Goal: Check status: Check status

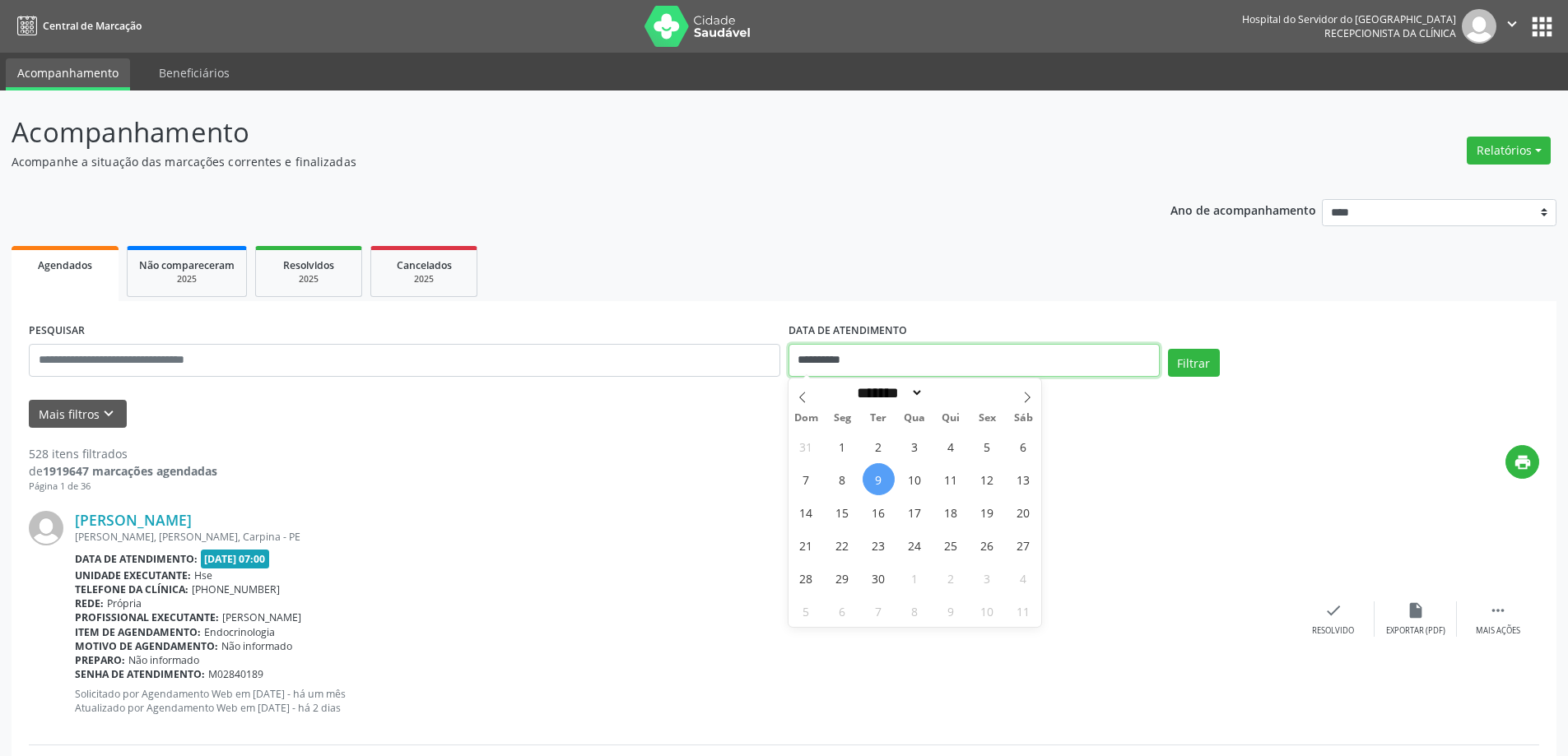
drag, startPoint x: 907, startPoint y: 353, endPoint x: 633, endPoint y: 334, distance: 274.7
click at [633, 334] on div "**********" at bounding box center [784, 354] width 1519 height 70
click at [1168, 349] on button "Filtrar" at bounding box center [1194, 363] width 51 height 28
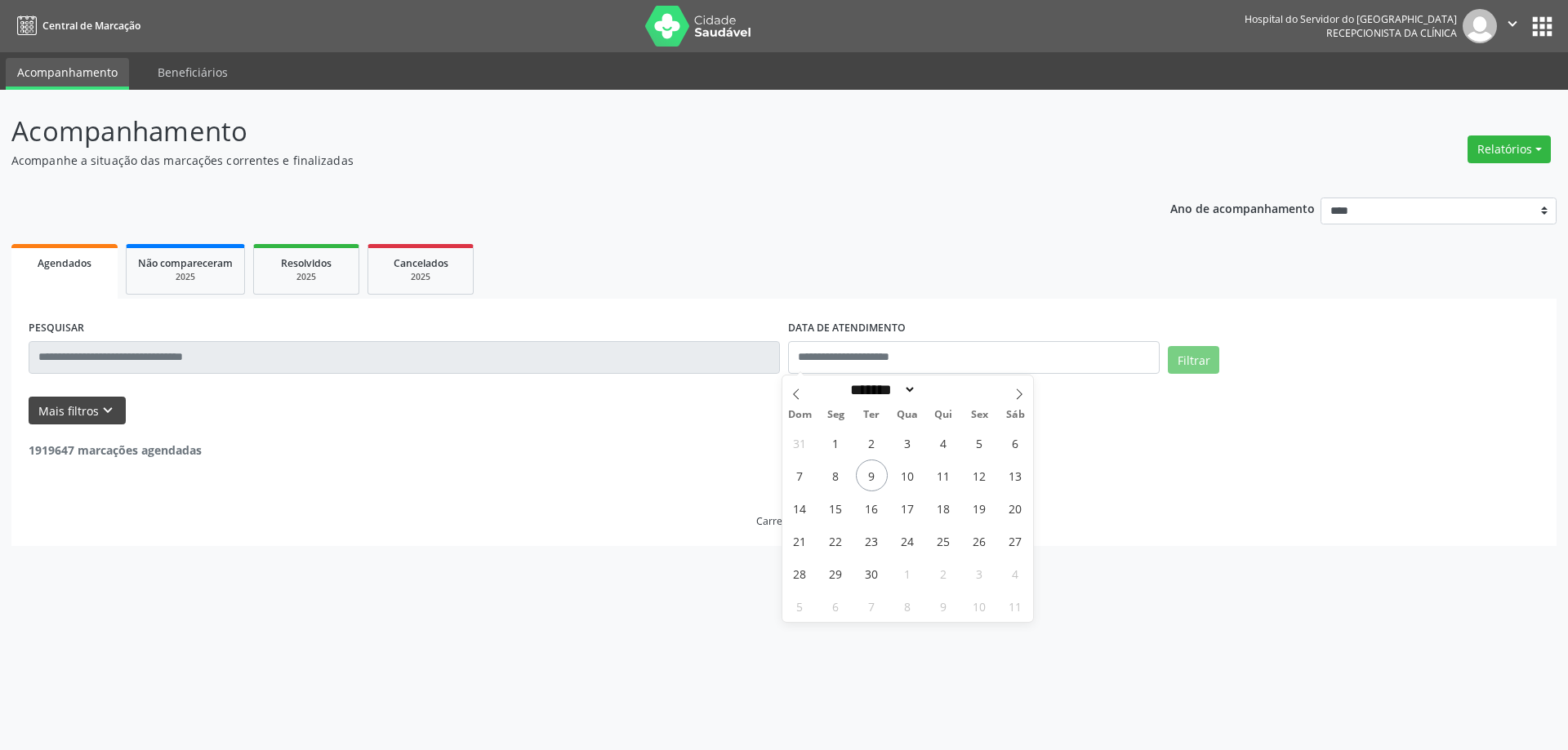
click at [107, 414] on icon "keyboard_arrow_down" at bounding box center [108, 411] width 18 height 18
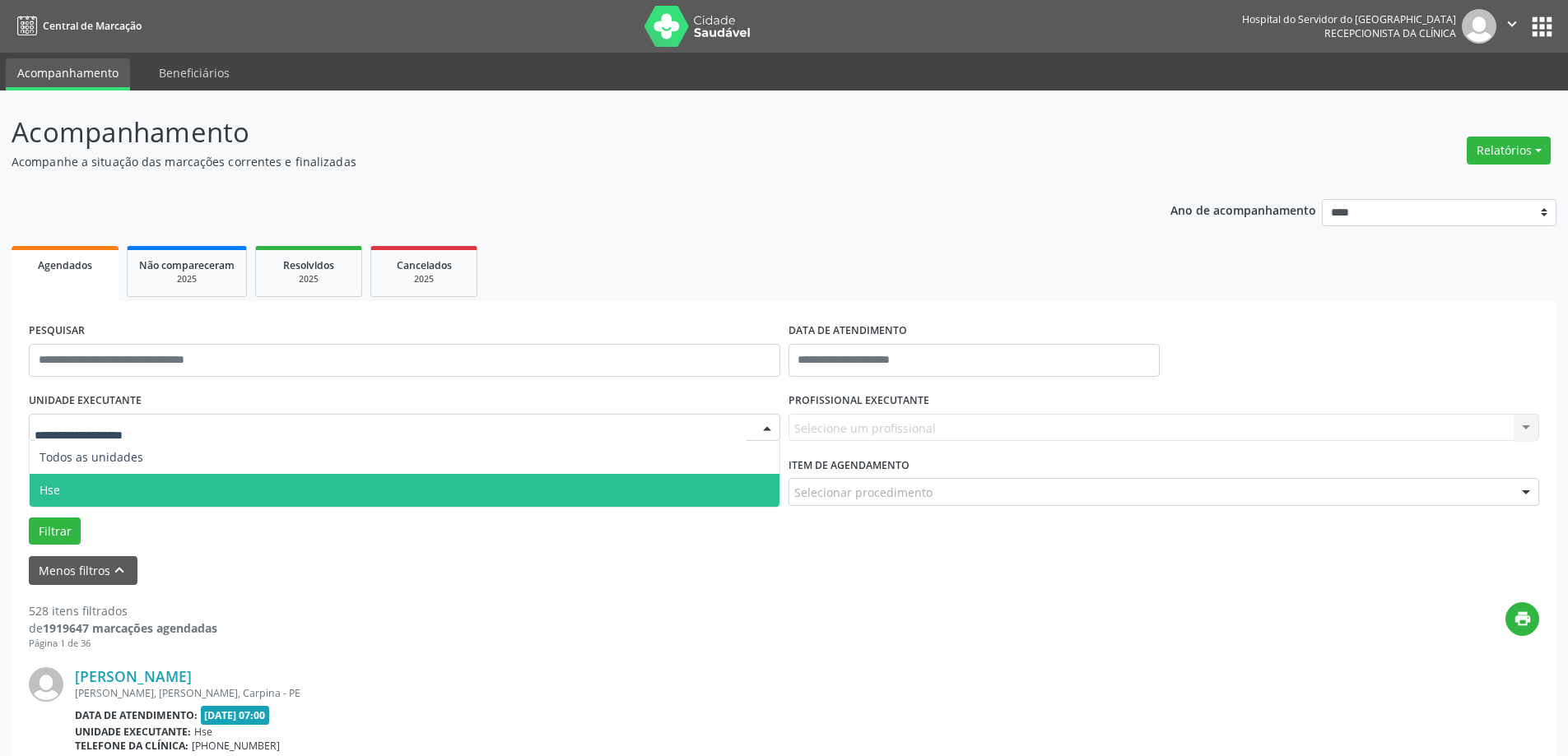
click at [138, 478] on span "Hse" at bounding box center [404, 490] width 750 height 33
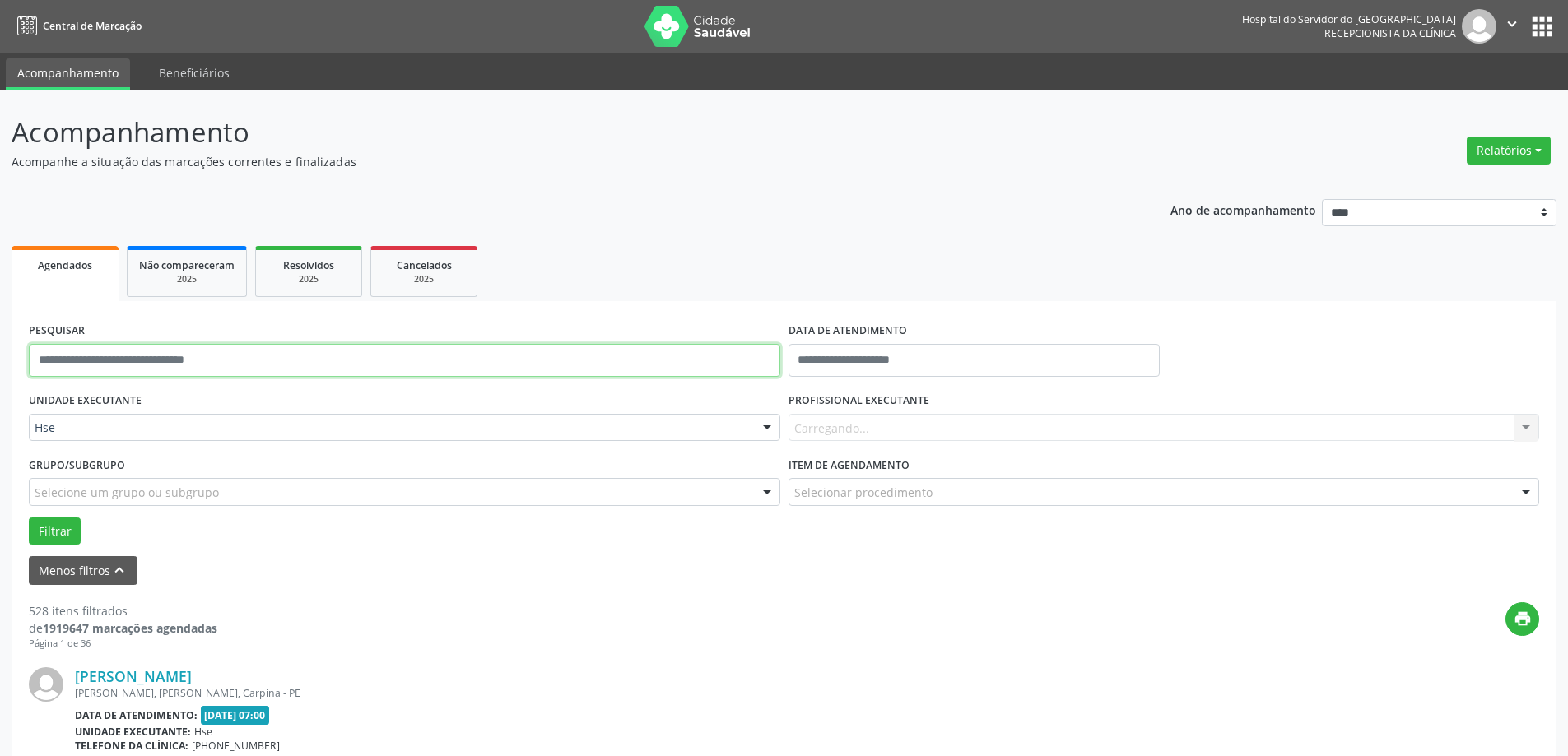
click at [191, 362] on input "text" at bounding box center [404, 361] width 751 height 33
click at [31, 533] on button "Filtrar" at bounding box center [55, 532] width 51 height 28
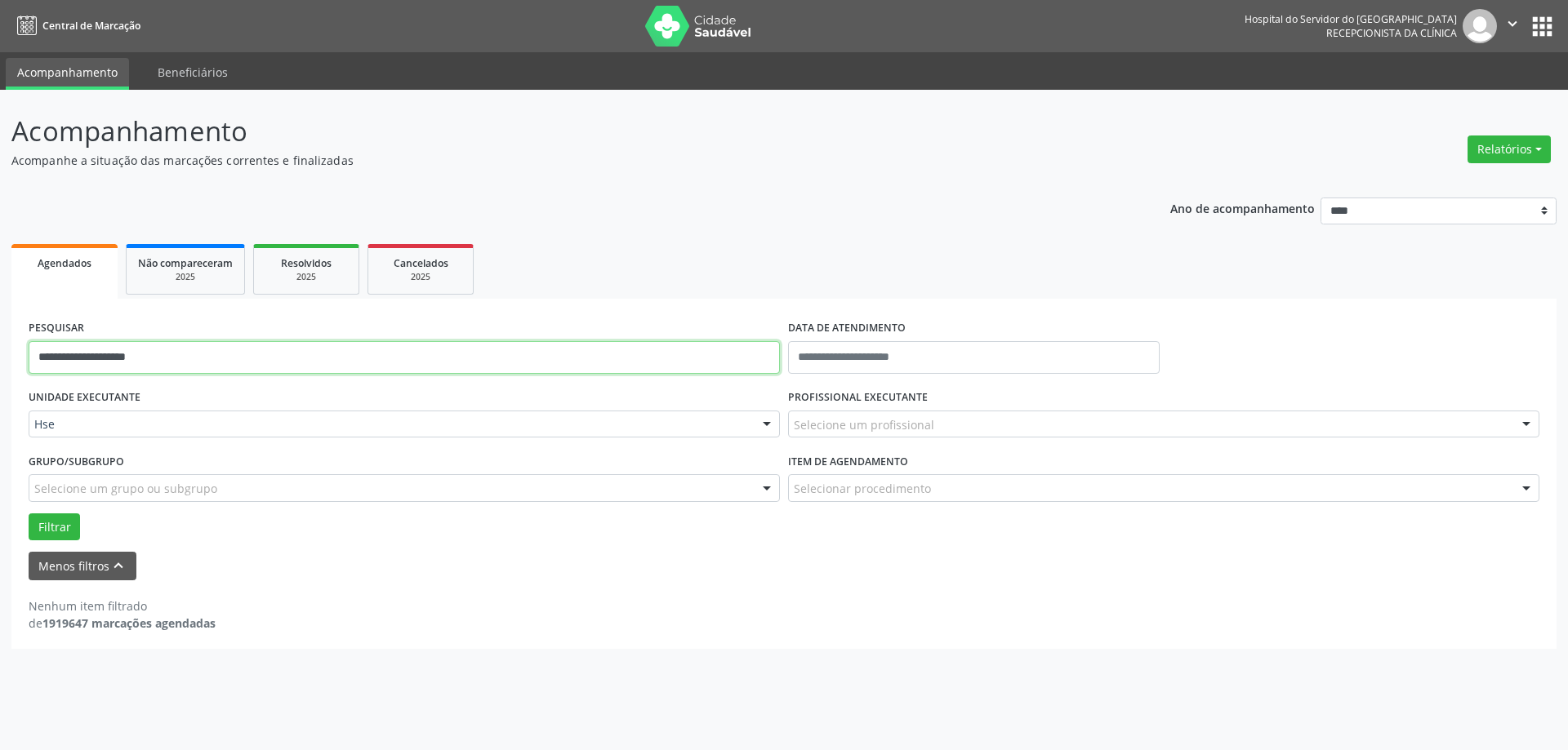
drag, startPoint x: 172, startPoint y: 355, endPoint x: 0, endPoint y: 331, distance: 173.7
click at [0, 331] on div "**********" at bounding box center [784, 420] width 1568 height 660
click at [39, 532] on button "Filtrar" at bounding box center [54, 528] width 51 height 28
click at [38, 511] on div "Grupo/Subgrupo Selecione um grupo ou subgrupo Todos os grupos e subgrupos Nenhu…" at bounding box center [404, 480] width 759 height 63
click at [56, 509] on div "Grupo/Subgrupo Selecione um grupo ou subgrupo Todos os grupos e subgrupos Nenhu…" at bounding box center [404, 480] width 759 height 63
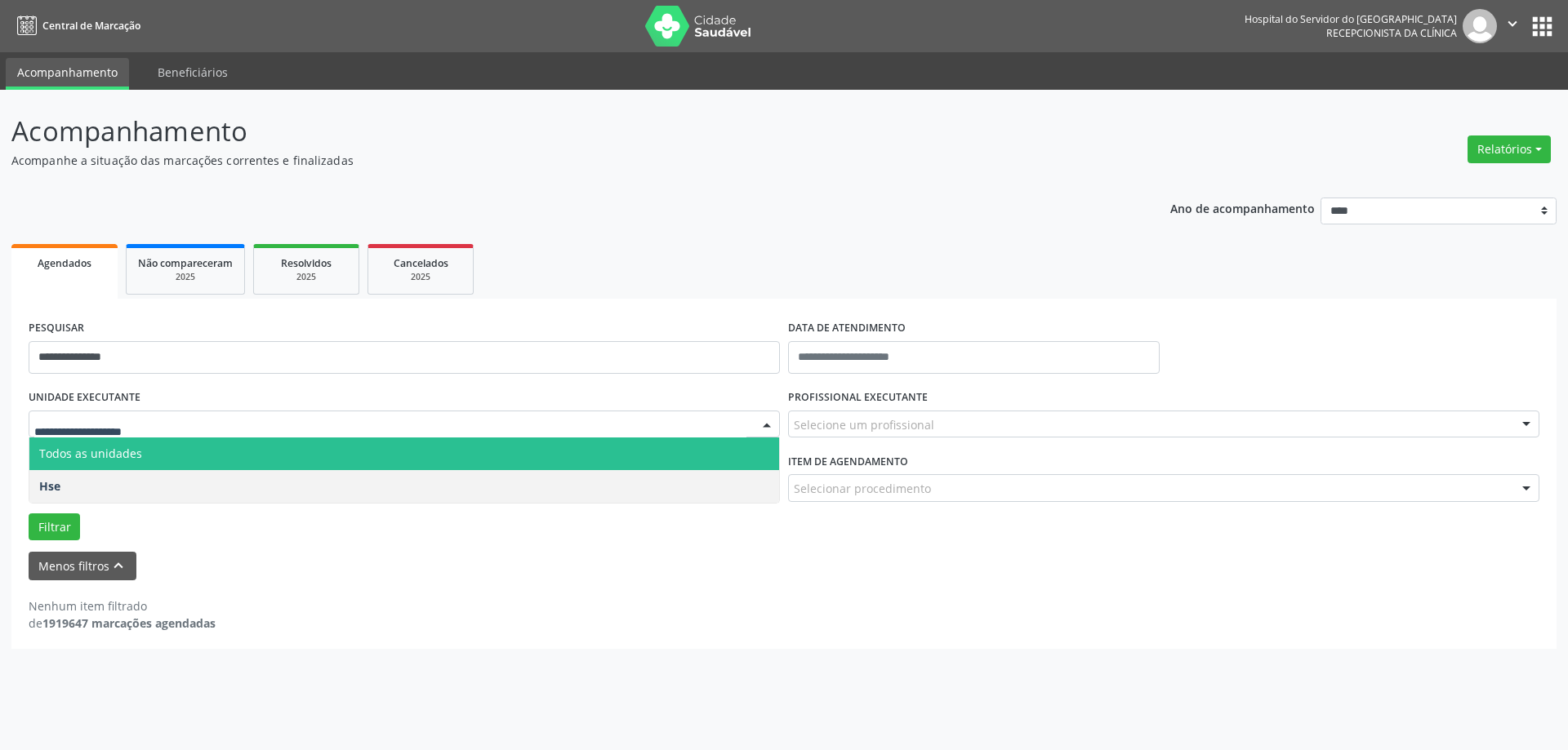
click at [124, 415] on div at bounding box center [404, 425] width 751 height 28
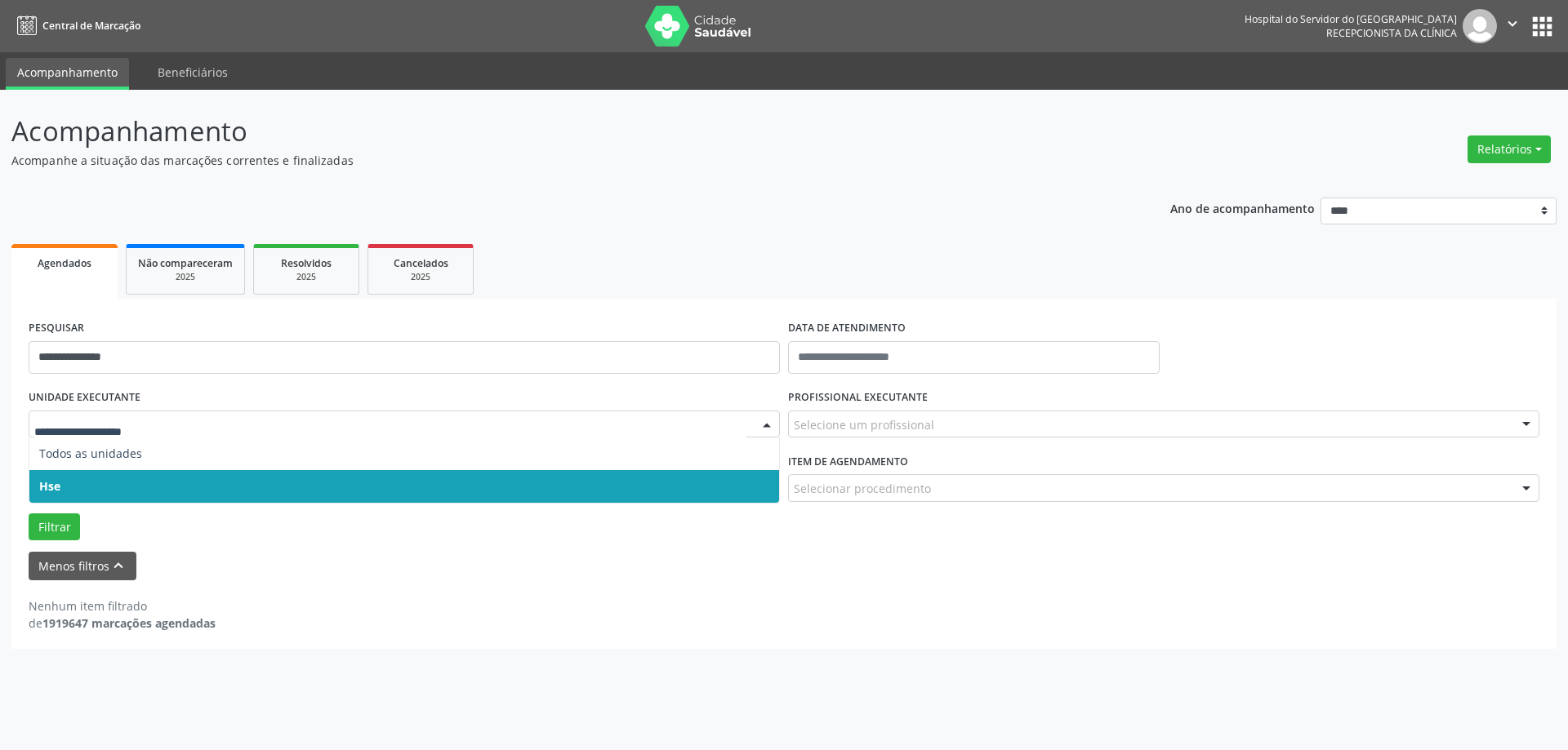
click at [138, 486] on span "Hse" at bounding box center [404, 487] width 749 height 33
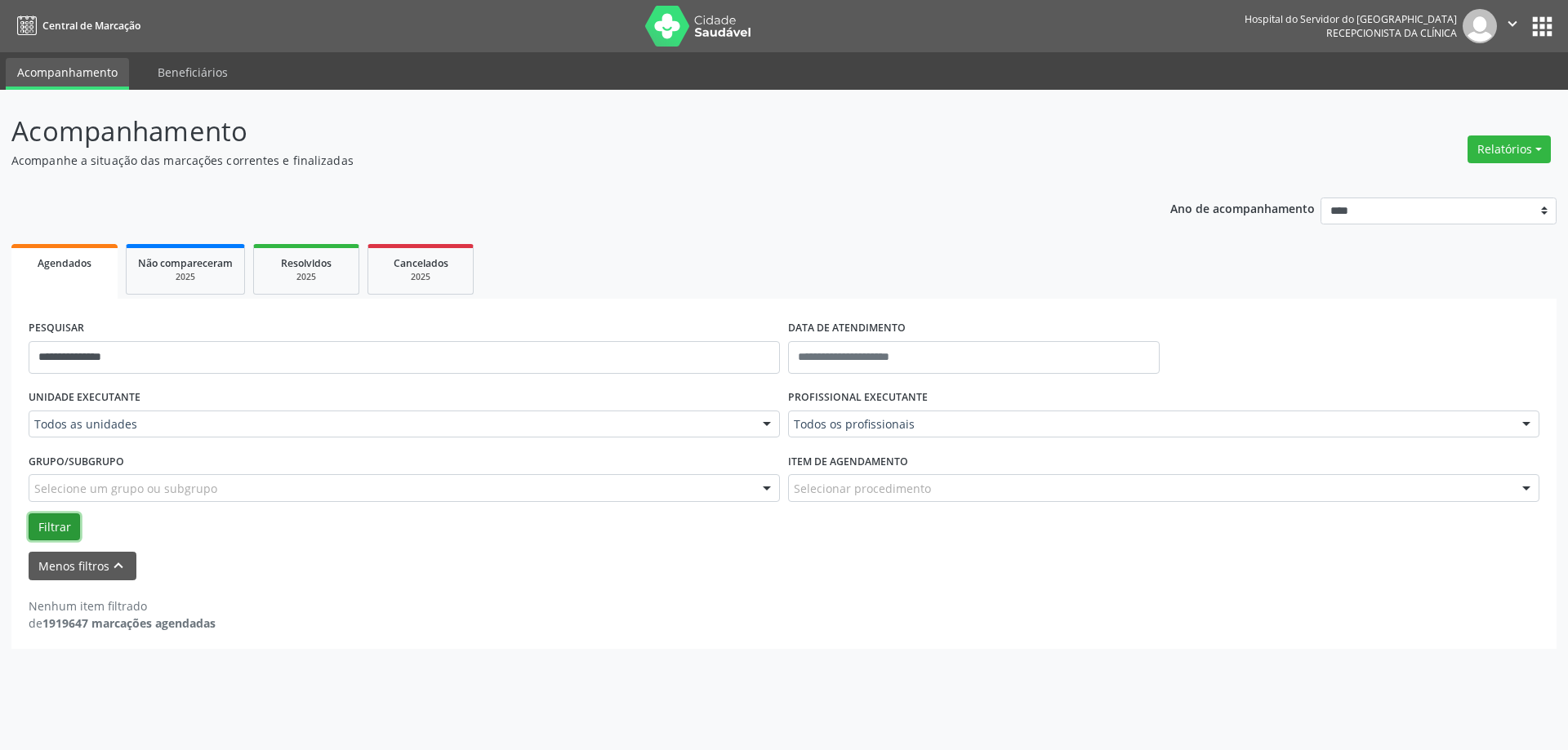
click at [53, 524] on button "Filtrar" at bounding box center [54, 528] width 51 height 28
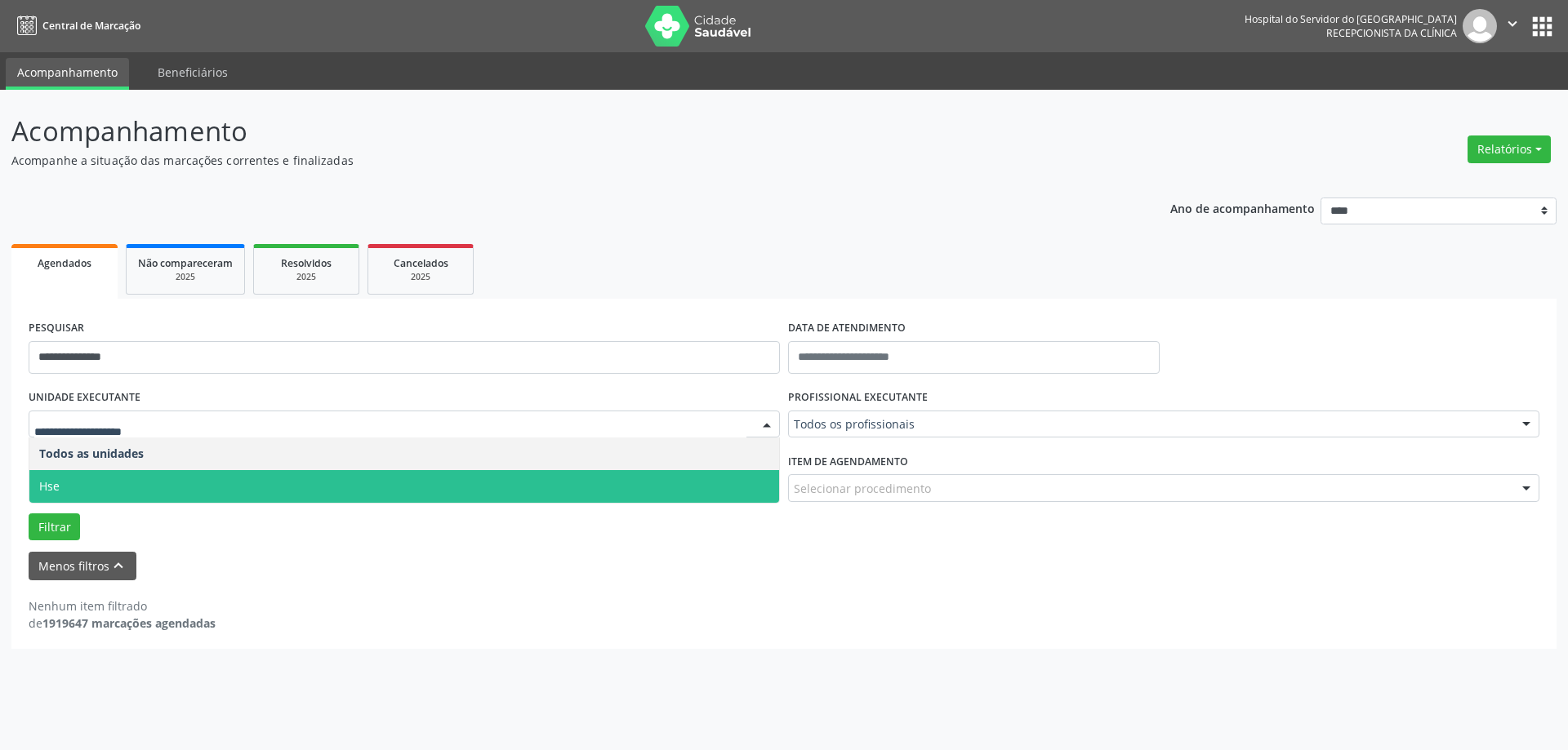
click at [130, 487] on span "Hse" at bounding box center [404, 487] width 749 height 33
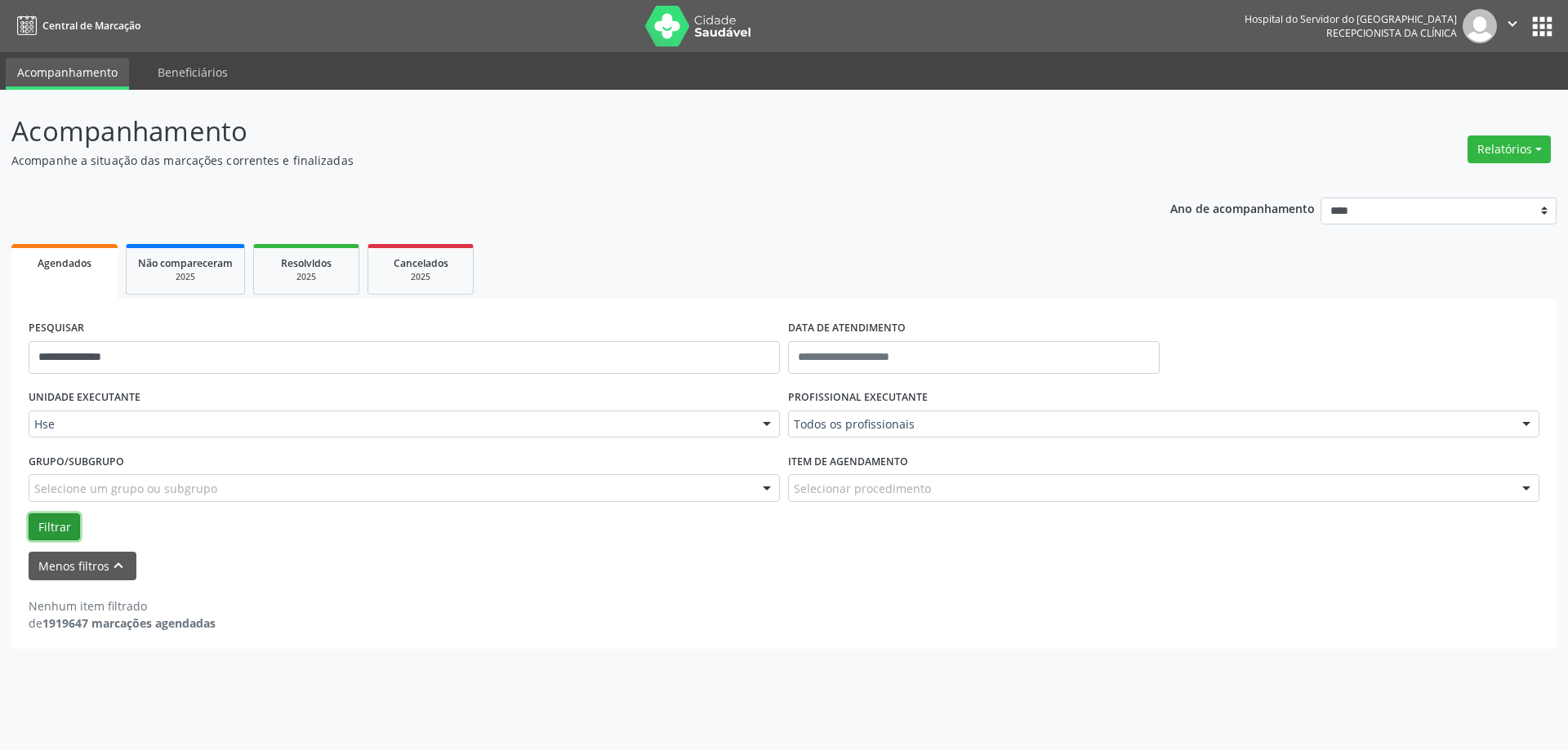
click at [51, 526] on button "Filtrar" at bounding box center [54, 528] width 51 height 28
drag, startPoint x: 156, startPoint y: 359, endPoint x: 85, endPoint y: 356, distance: 71.1
click at [85, 356] on input "**********" at bounding box center [404, 358] width 751 height 33
type input "******"
click at [55, 519] on button "Filtrar" at bounding box center [54, 528] width 51 height 28
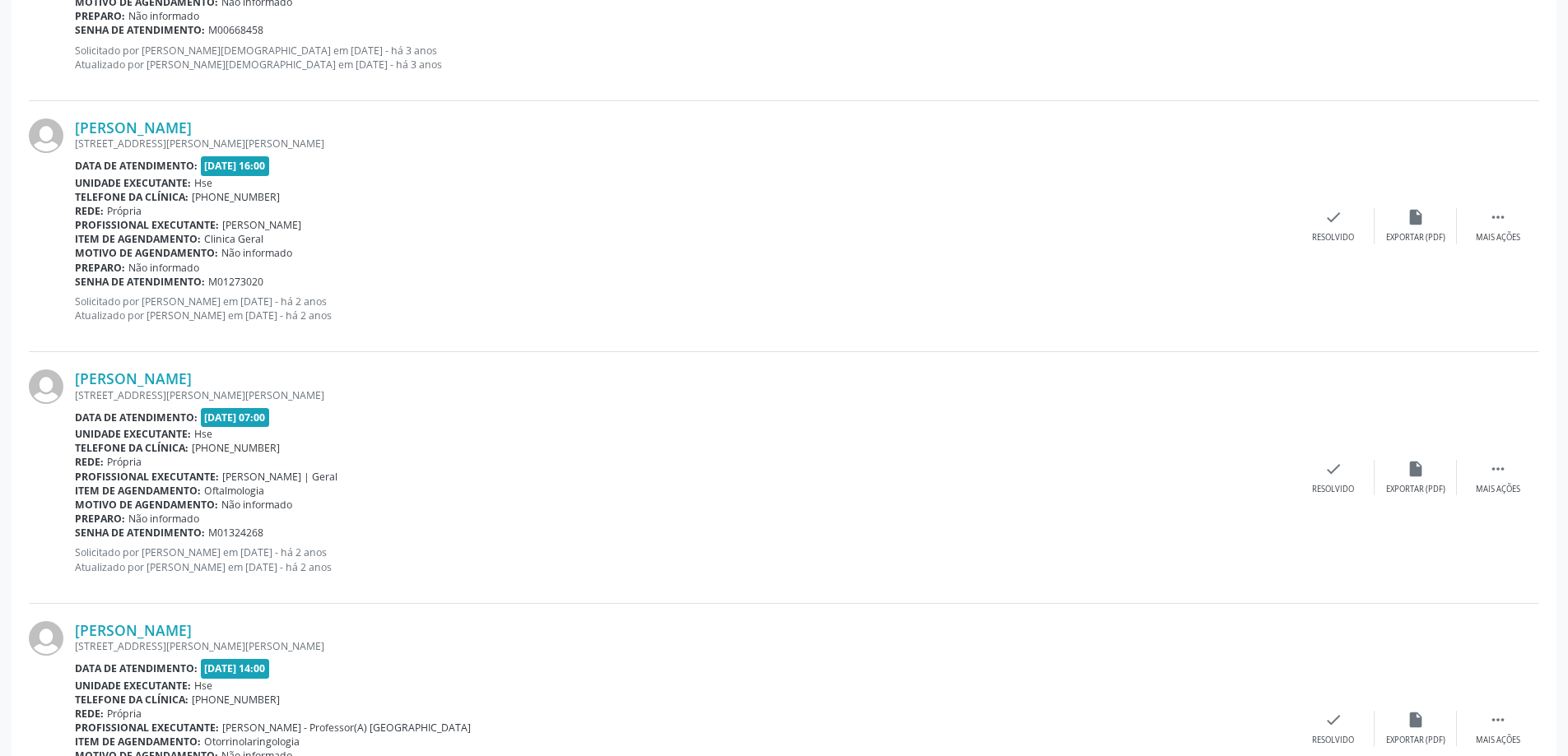
scroll to position [2184, 0]
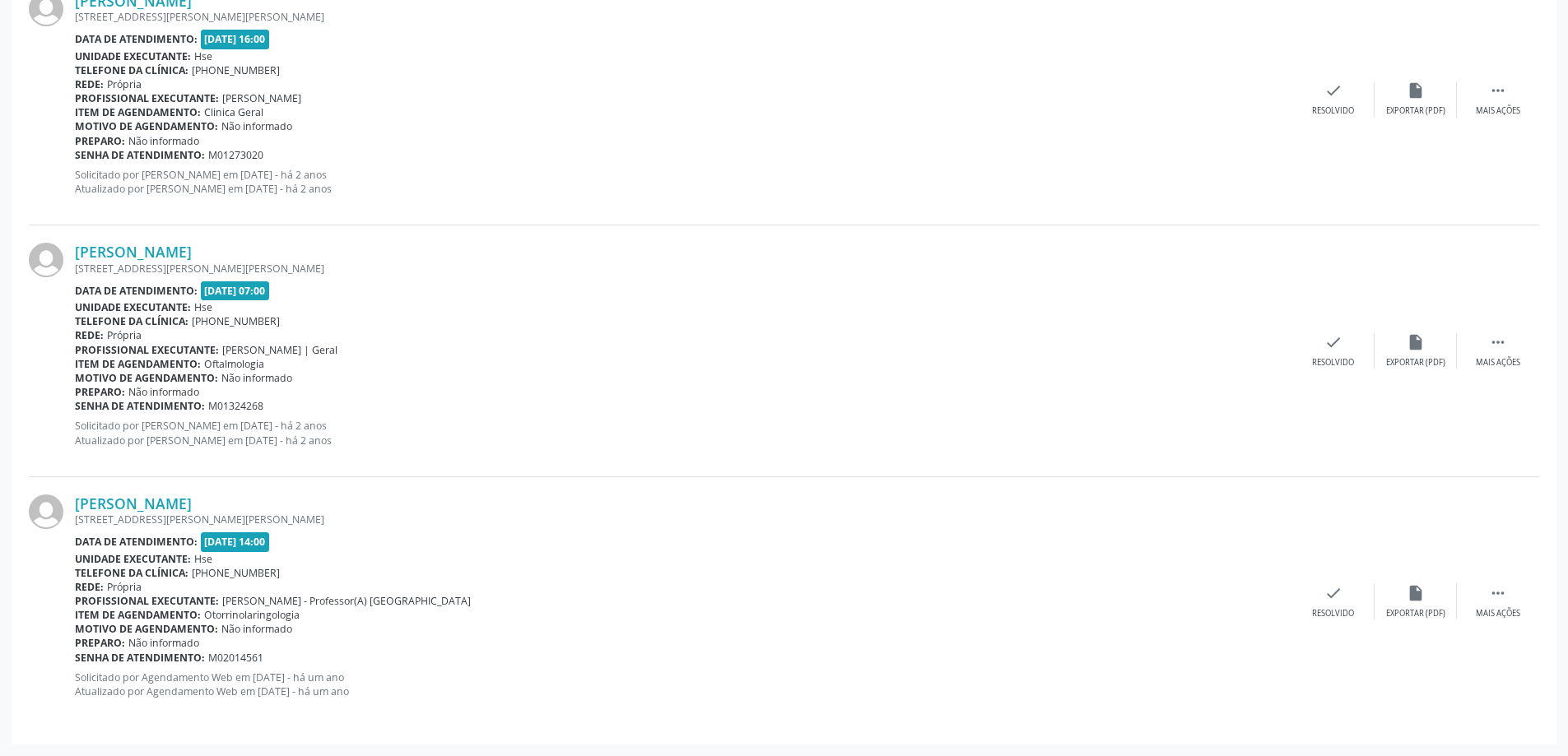
click at [618, 348] on div "Profissional executante: [PERSON_NAME] | Geral" at bounding box center [683, 350] width 1218 height 14
click at [192, 505] on link "[PERSON_NAME]" at bounding box center [133, 504] width 117 height 18
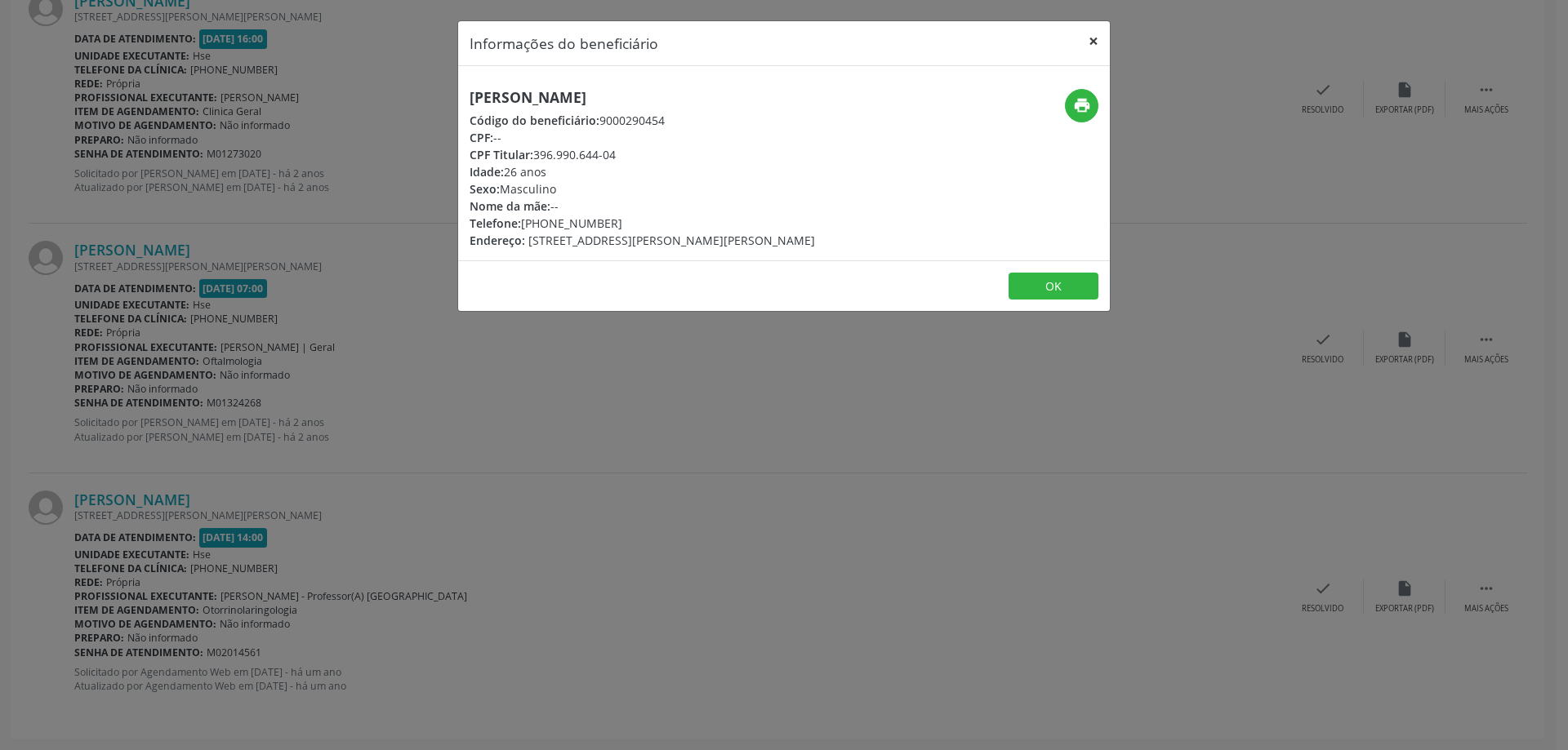
click at [1097, 55] on button "×" at bounding box center [1094, 41] width 33 height 40
